Goal: Task Accomplishment & Management: Use online tool/utility

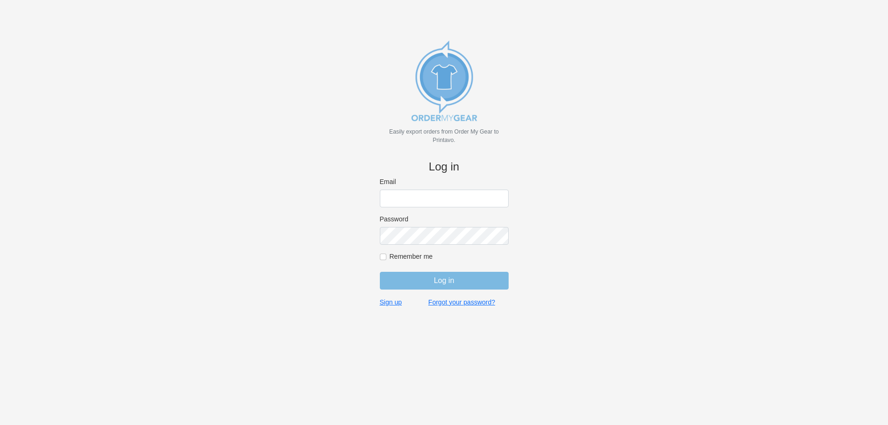
type input "[PERSON_NAME][EMAIL_ADDRESS][DOMAIN_NAME]"
click at [457, 277] on input "Log in" at bounding box center [444, 281] width 129 height 18
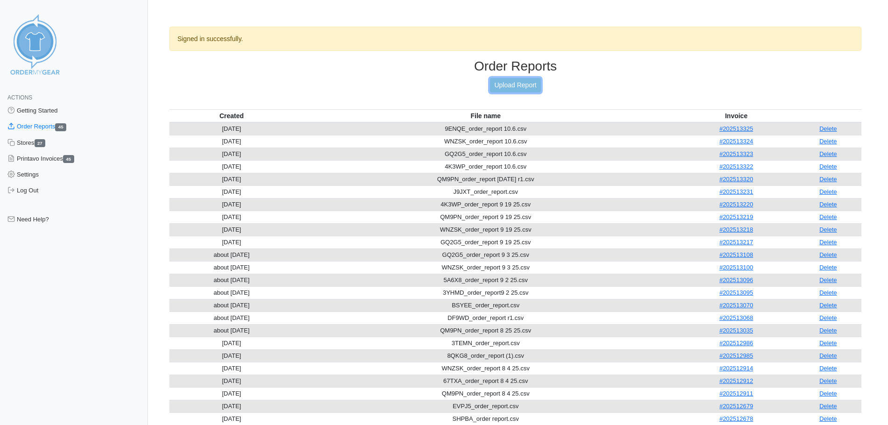
click at [516, 84] on link "Upload Report" at bounding box center [515, 85] width 50 height 14
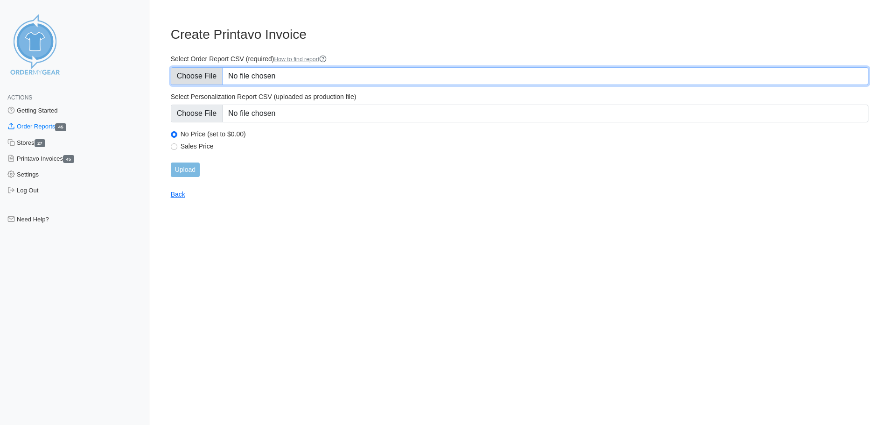
click at [188, 77] on input "Select Order Report CSV (required) How to find report" at bounding box center [519, 76] width 697 height 18
type input "C:\fakepath\UXZPV_order_report 10 15 25.csv"
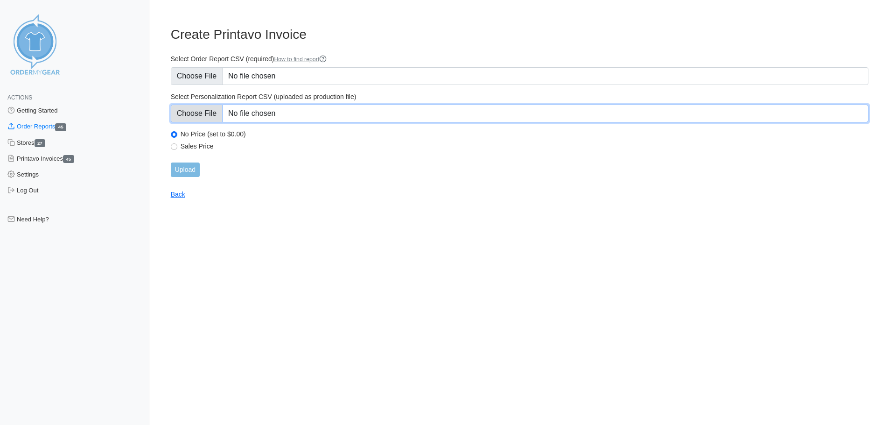
click at [196, 109] on input "Select Personalization Report CSV (uploaded as production file)" at bounding box center [519, 114] width 697 height 18
type input "C:\fakepath\UXZPV_personalization_report 10 15 25.csv"
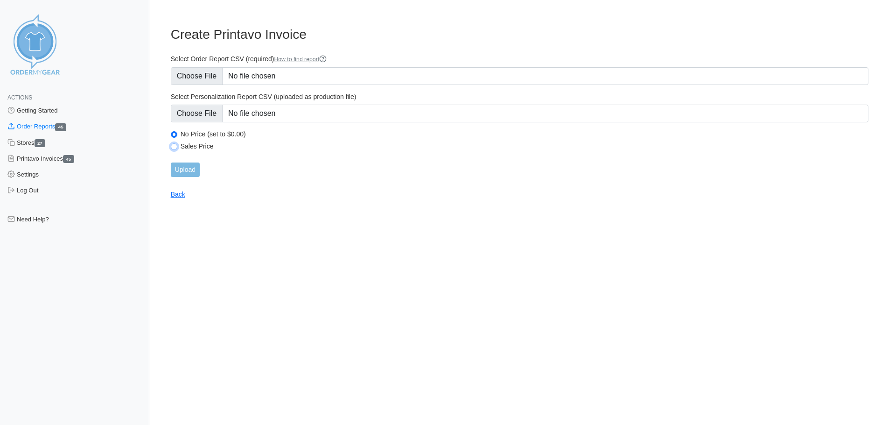
click at [175, 146] on input "Sales Price" at bounding box center [174, 146] width 7 height 7
radio input "true"
click at [180, 168] on input "Upload" at bounding box center [185, 169] width 29 height 14
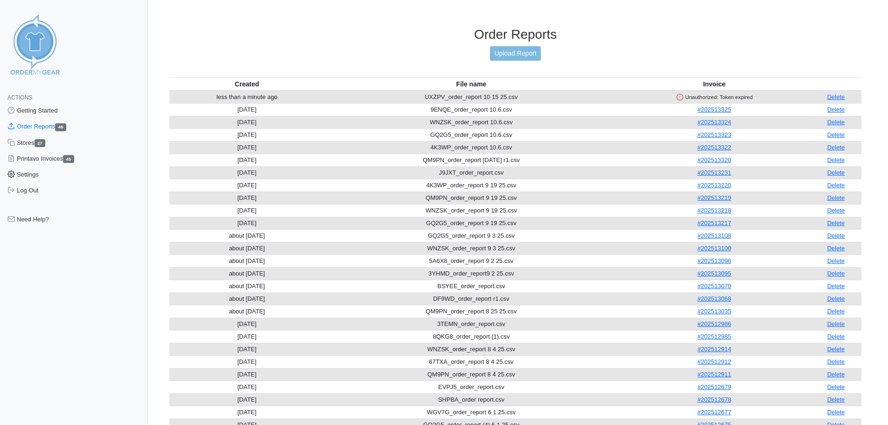
click at [31, 174] on link "Settings" at bounding box center [74, 175] width 148 height 16
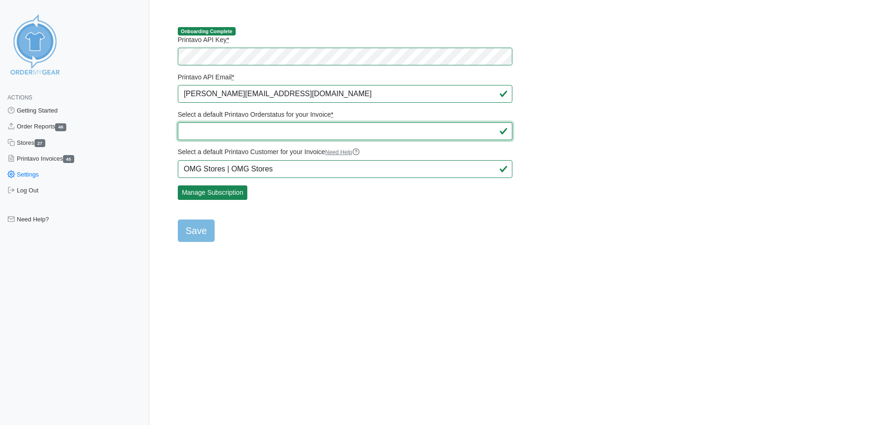
click at [305, 131] on select "Select a default Printavo Orderstatus for your Invoice *" at bounding box center [345, 131] width 335 height 18
click at [206, 131] on select "Select a default Printavo Orderstatus for your Invoice *" at bounding box center [345, 131] width 335 height 18
click at [202, 233] on input "Save" at bounding box center [196, 230] width 37 height 22
type input "Saving..."
click at [503, 250] on html "Actions Getting Started Order Reports 46 Stores 27 Printavo Invoices 45 Setting…" at bounding box center [447, 128] width 895 height 257
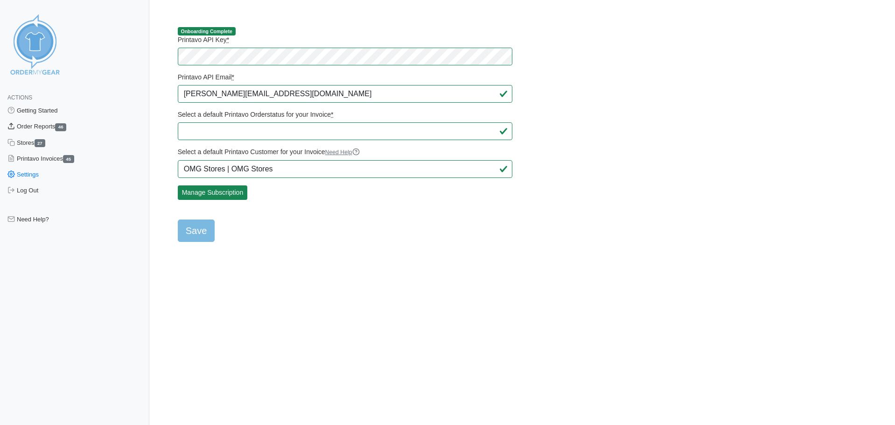
click at [45, 129] on link "Order Reports 46" at bounding box center [74, 127] width 149 height 16
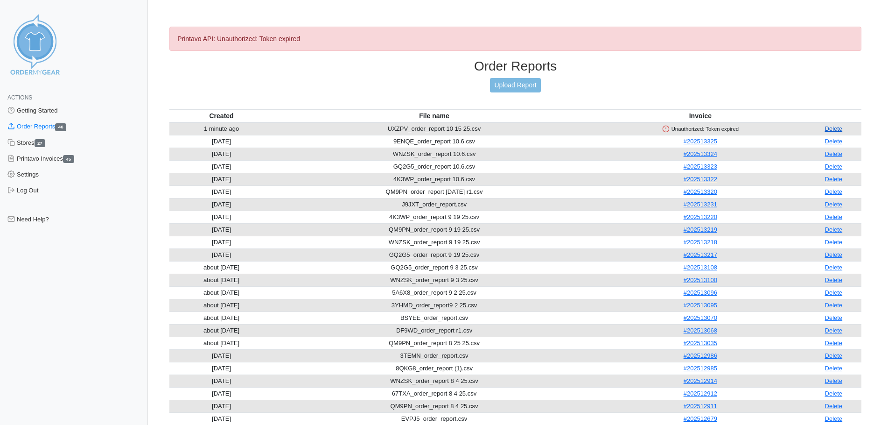
click at [828, 128] on link "Delete" at bounding box center [834, 128] width 18 height 7
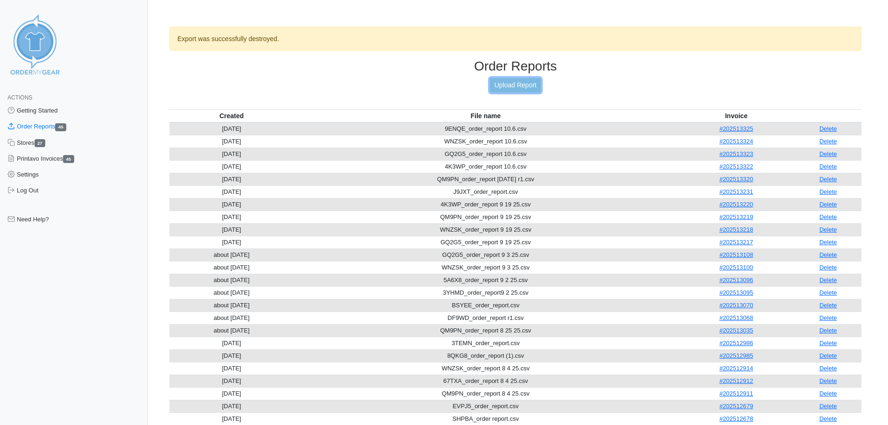
click at [519, 84] on link "Upload Report" at bounding box center [515, 85] width 50 height 14
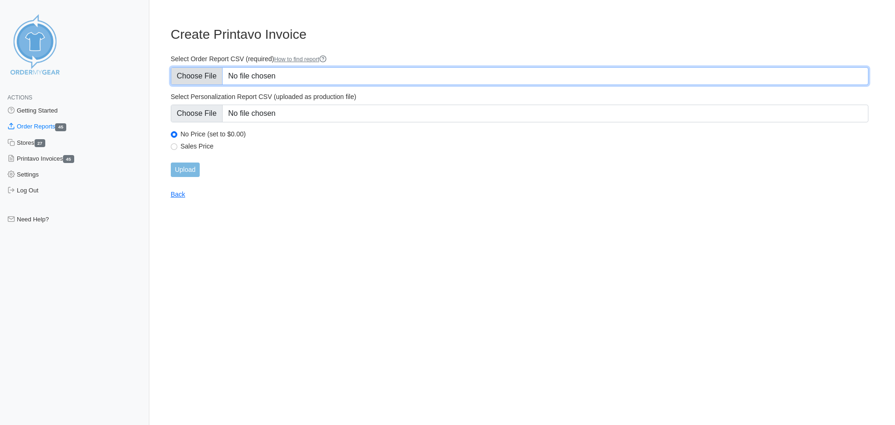
click at [200, 70] on input "Select Order Report CSV (required) How to find report" at bounding box center [519, 76] width 697 height 18
type input "C:\fakepath\UXZPV_order_report 10 15 25.csv"
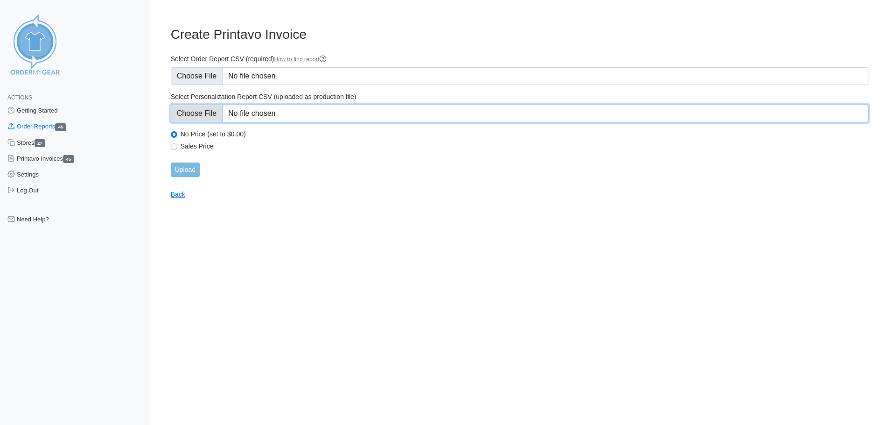
click at [202, 110] on input "Select Personalization Report CSV (uploaded as production file)" at bounding box center [519, 114] width 697 height 18
type input "C:\fakepath\UXZPV_personalization_report 10 15 25.csv"
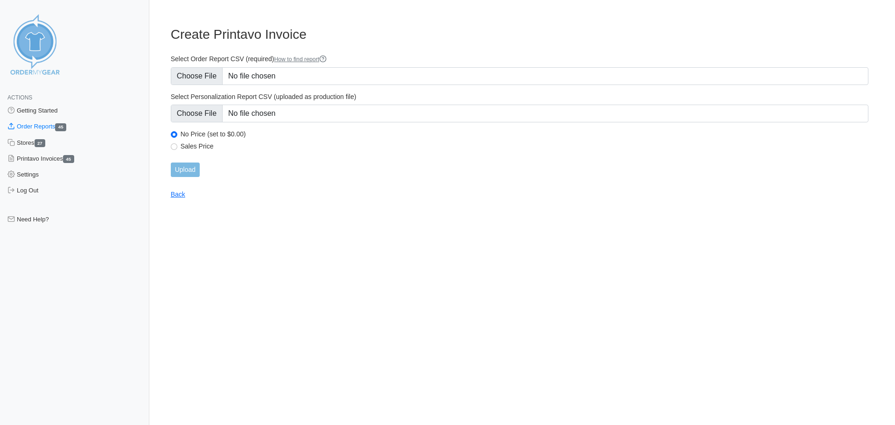
click at [189, 143] on label "Sales Price" at bounding box center [525, 146] width 688 height 8
click at [177, 143] on input "Sales Price" at bounding box center [174, 146] width 7 height 7
radio input "true"
click at [188, 166] on input "Upload" at bounding box center [185, 169] width 29 height 14
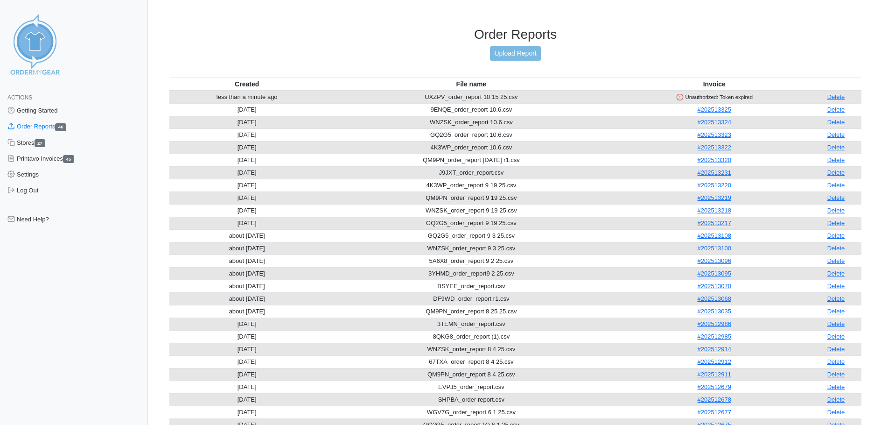
click at [676, 96] on icon at bounding box center [679, 96] width 7 height 7
click at [40, 224] on link "Need Help?" at bounding box center [74, 219] width 148 height 16
click at [38, 177] on link "Settings" at bounding box center [74, 175] width 148 height 16
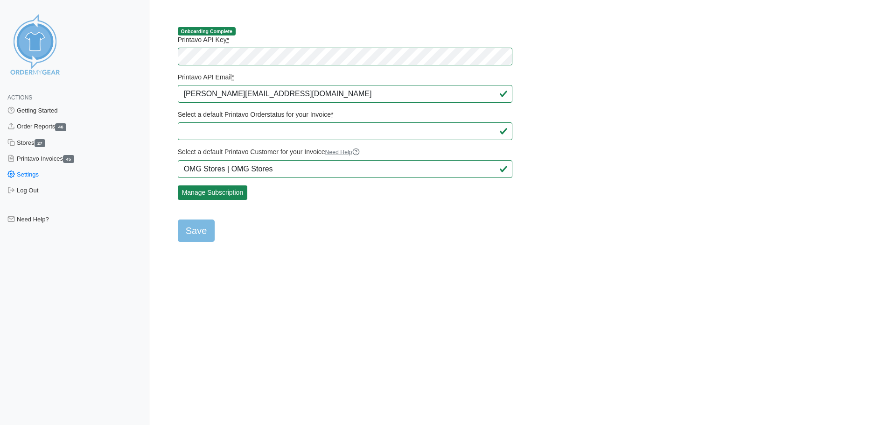
click at [323, 257] on html "Actions Getting Started Order Reports 46 Stores 27 Printavo Invoices 45 Setting…" at bounding box center [447, 128] width 895 height 257
click at [205, 232] on input "Save" at bounding box center [196, 230] width 37 height 22
type input "Saving..."
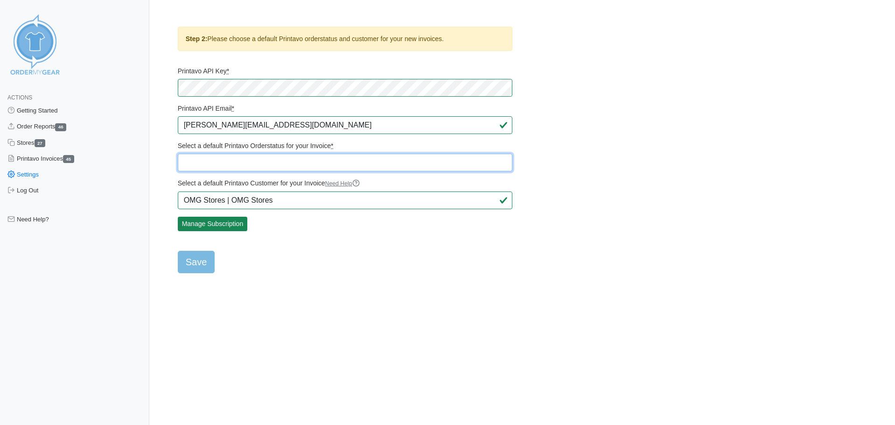
click at [254, 161] on select "Quote Quote ONLY for pricing Quote for Online Store ONLY Quote - Special 50% Qu…" at bounding box center [345, 162] width 335 height 18
select select "486643"
click at [178, 153] on select "Quote Quote ONLY for pricing Quote for Online Store ONLY Quote - Special 50% Qu…" at bounding box center [345, 162] width 335 height 18
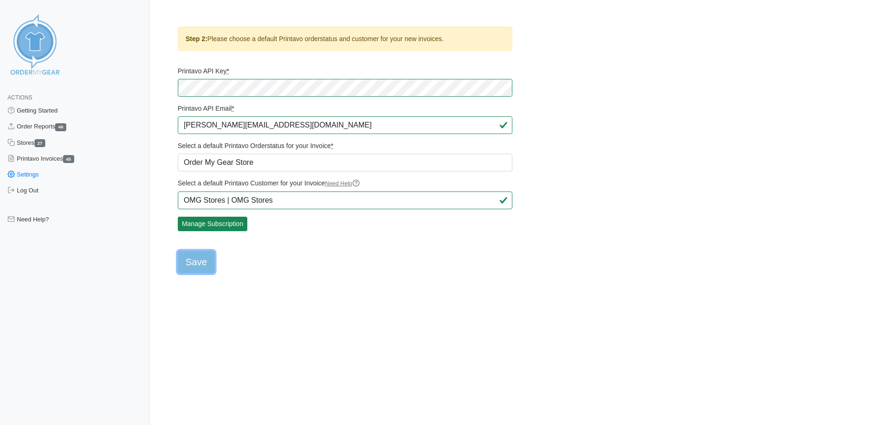
click at [204, 261] on input "Save" at bounding box center [196, 262] width 37 height 22
type input "Saving..."
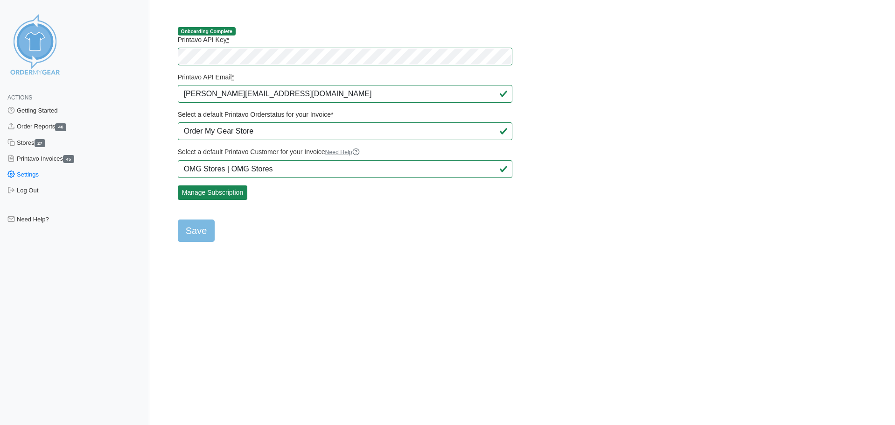
click at [360, 257] on html "Actions Getting Started Order Reports 46 Stores 27 Printavo Invoices 45 Setting…" at bounding box center [447, 128] width 895 height 257
click at [37, 108] on link "Getting Started" at bounding box center [74, 111] width 149 height 16
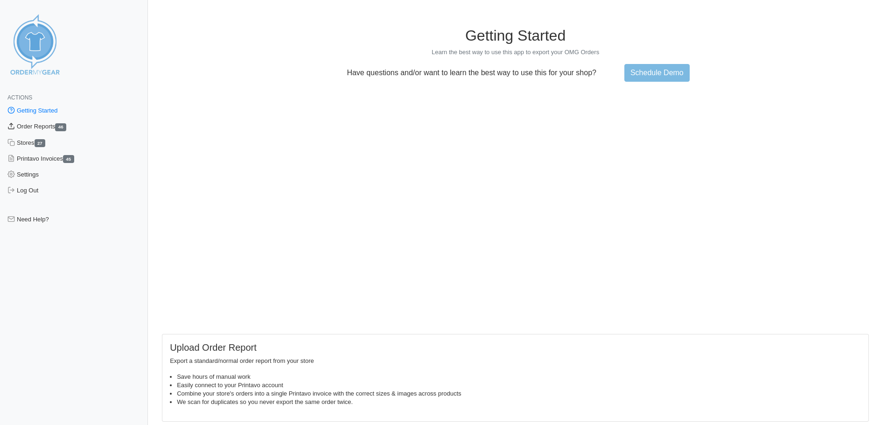
click at [44, 126] on link "Order Reports 46" at bounding box center [74, 127] width 148 height 16
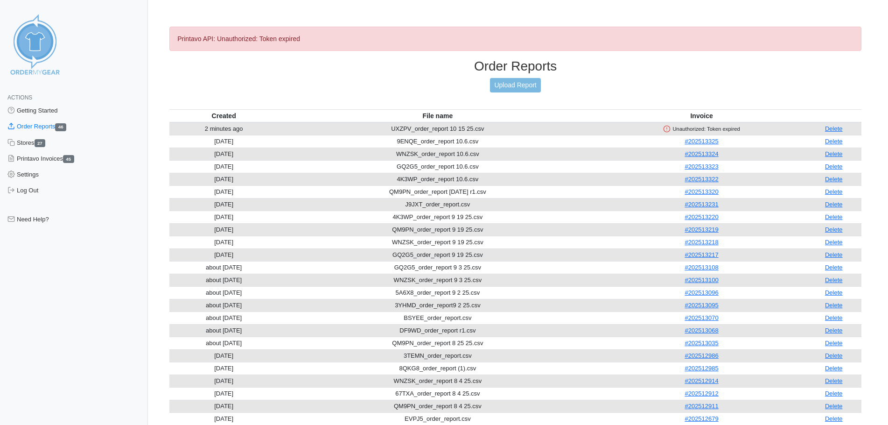
click at [670, 129] on icon at bounding box center [666, 128] width 7 height 7
click at [831, 129] on link "Delete" at bounding box center [834, 128] width 18 height 7
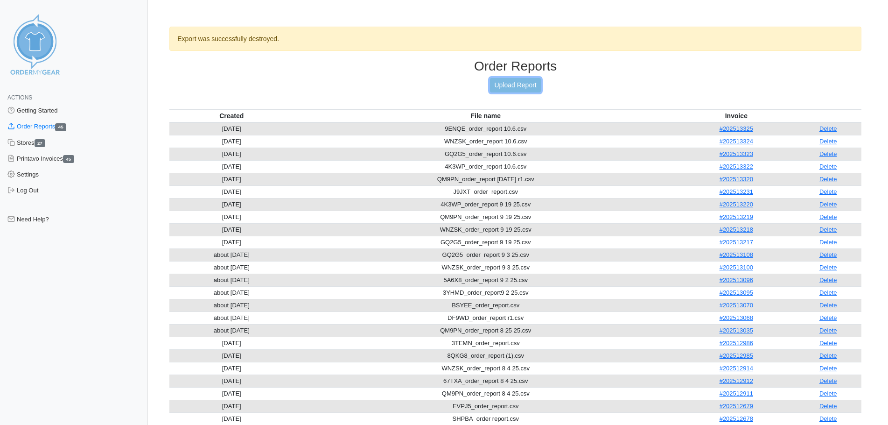
click at [520, 84] on link "Upload Report" at bounding box center [515, 85] width 50 height 14
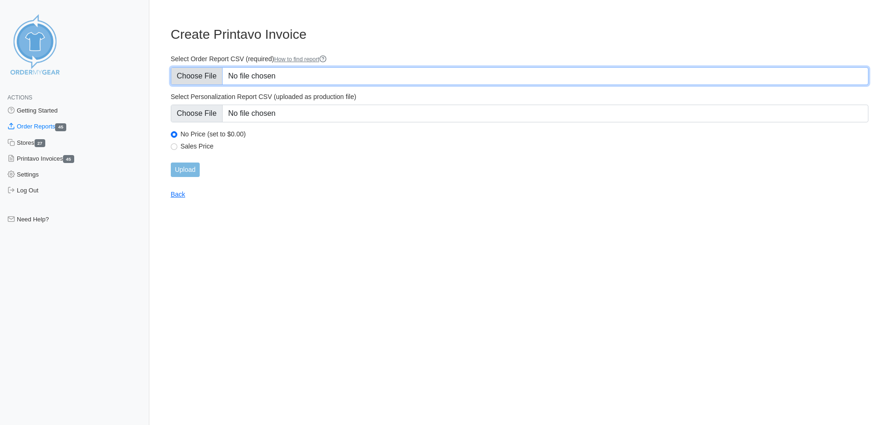
click at [207, 78] on input "Select Order Report CSV (required) How to find report" at bounding box center [519, 76] width 697 height 18
type input "C:\fakepath\UXZPV_order_report 10 15 25.csv"
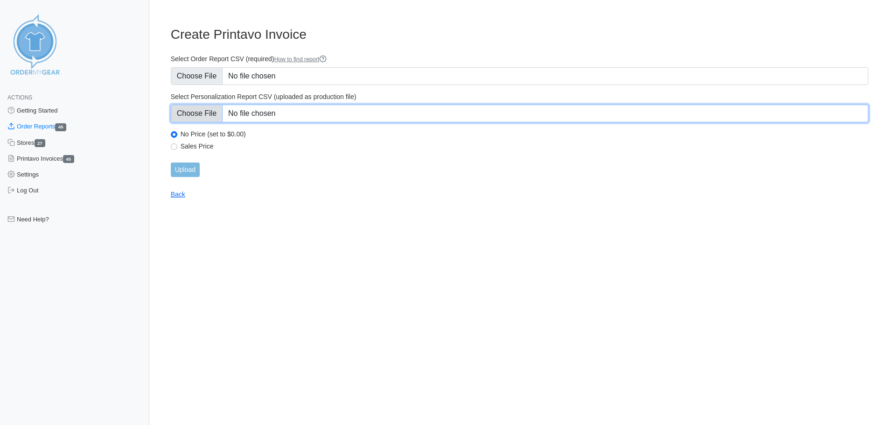
click at [211, 117] on input "Select Personalization Report CSV (uploaded as production file)" at bounding box center [519, 114] width 697 height 18
type input "C:\fakepath\UXZPV_personalization_report 10 15 25.csv"
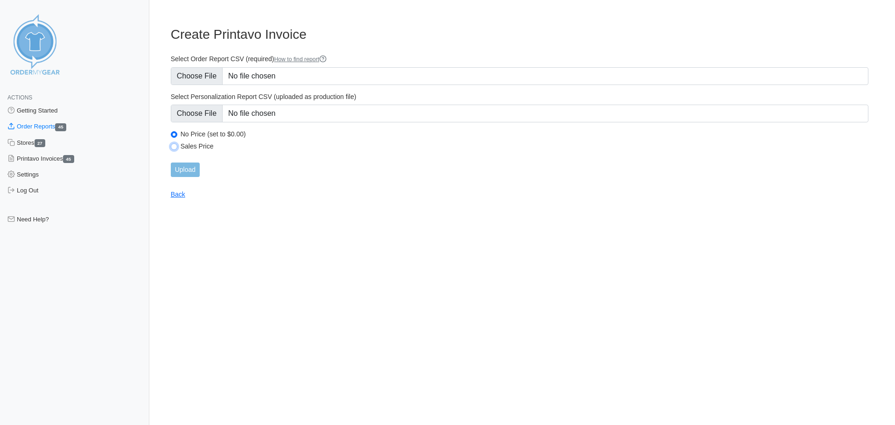
click at [172, 146] on input "Sales Price" at bounding box center [174, 146] width 7 height 7
radio input "true"
click at [187, 168] on input "Upload" at bounding box center [185, 169] width 29 height 14
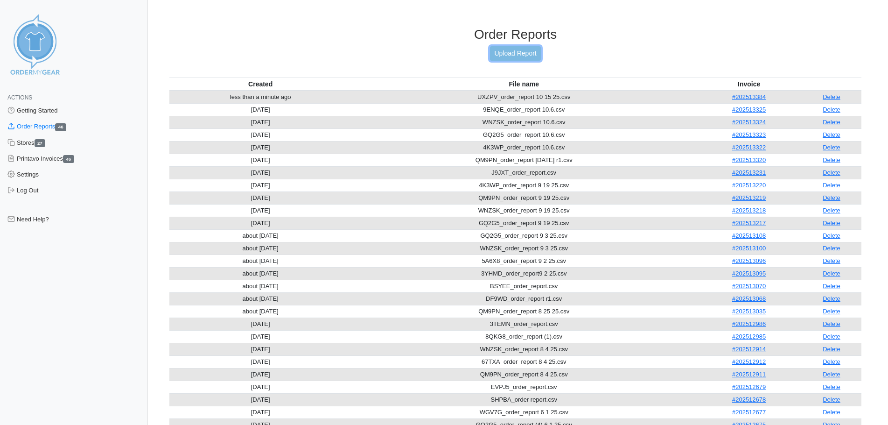
click at [518, 52] on link "Upload Report" at bounding box center [515, 53] width 50 height 14
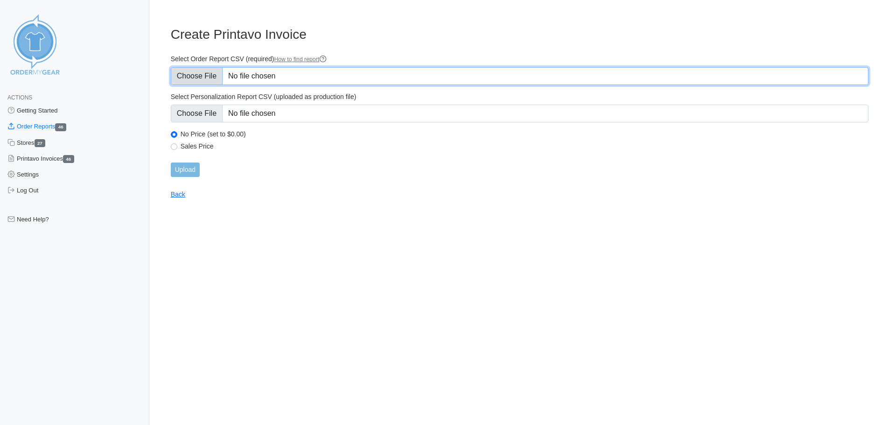
click at [198, 77] on input "Select Order Report CSV (required) How to find report" at bounding box center [519, 76] width 697 height 18
type input "C:\fakepath\6RW7W_order_report.csv"
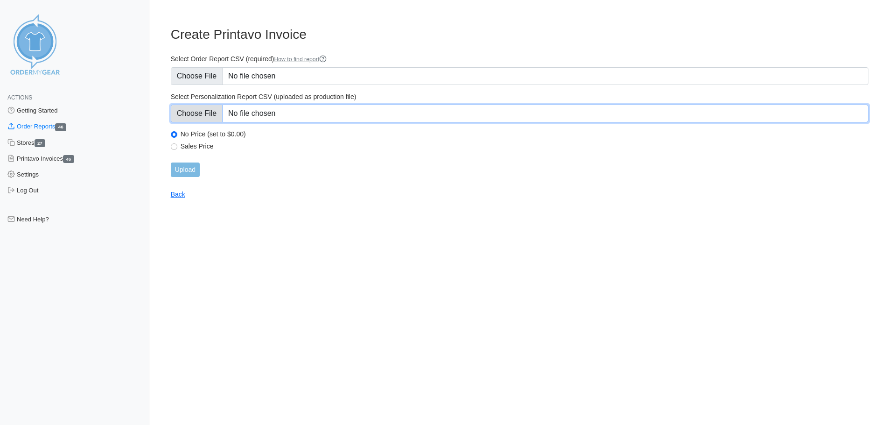
click at [194, 109] on input "Select Personalization Report CSV (uploaded as production file)" at bounding box center [519, 114] width 697 height 18
type input "C:\fakepath\6RW7W_personalization_report.csv"
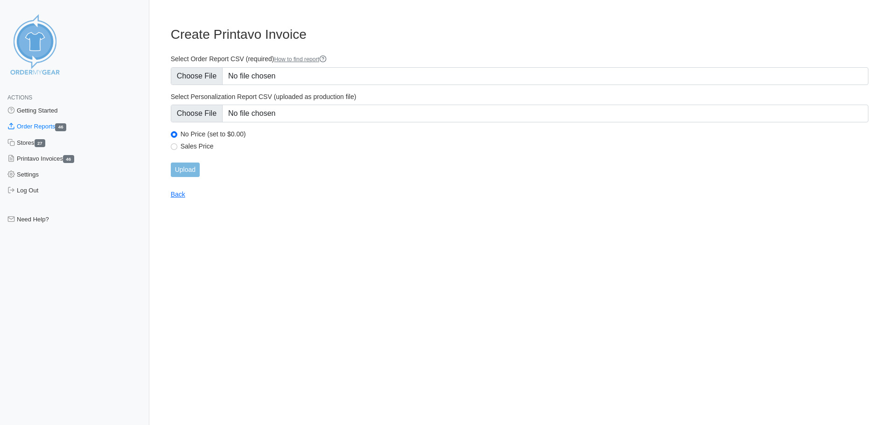
click at [189, 147] on label "Sales Price" at bounding box center [525, 146] width 688 height 8
click at [177, 147] on input "Sales Price" at bounding box center [174, 146] width 7 height 7
radio input "true"
click at [189, 167] on input "Upload" at bounding box center [185, 169] width 29 height 14
